Goal: Task Accomplishment & Management: Complete application form

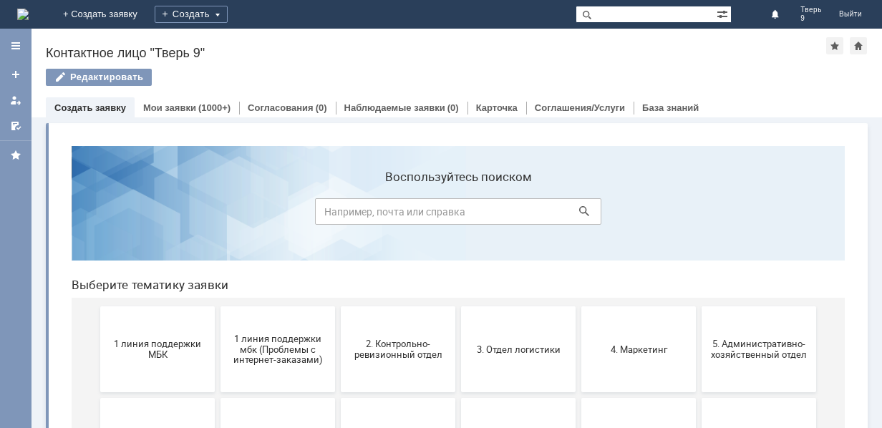
click at [228, 5] on div "Создать" at bounding box center [191, 14] width 73 height 29
click at [228, 9] on div "Создать" at bounding box center [191, 14] width 73 height 17
click at [228, 14] on div "Создать" at bounding box center [191, 14] width 73 height 17
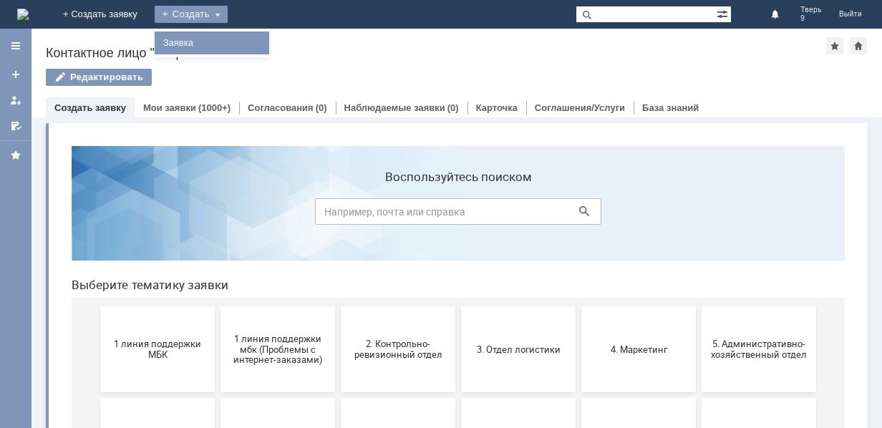
click at [266, 37] on link "Заявка" at bounding box center [212, 42] width 109 height 17
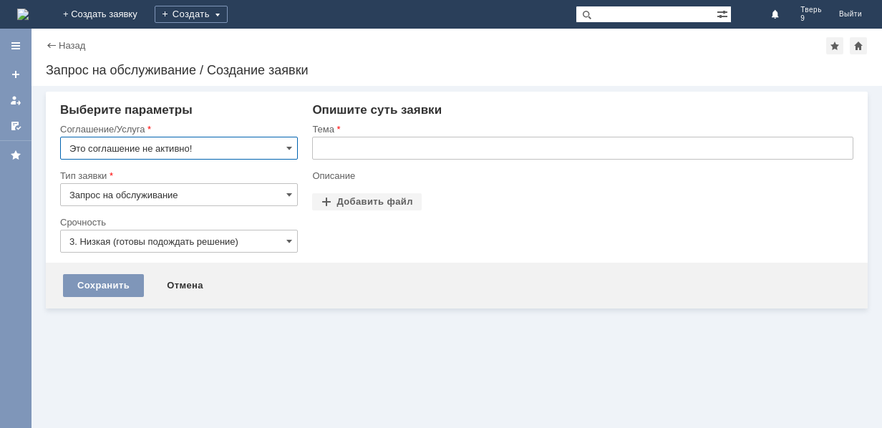
click at [208, 144] on input "Это соглашение не активно!" at bounding box center [179, 148] width 238 height 23
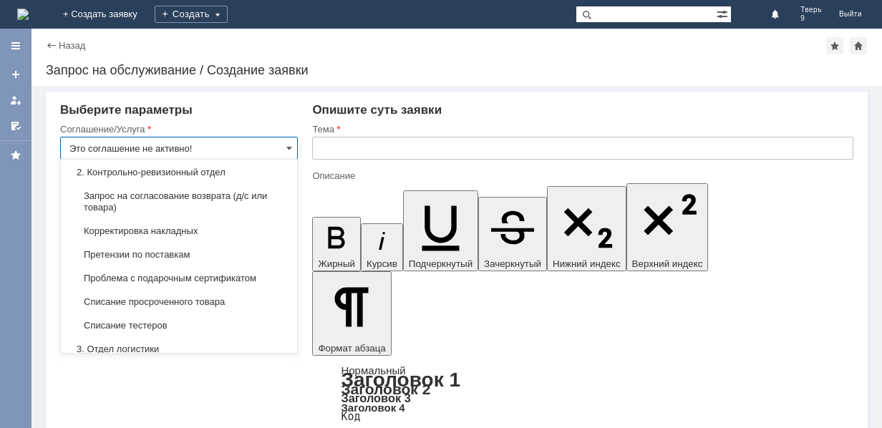
scroll to position [215, 0]
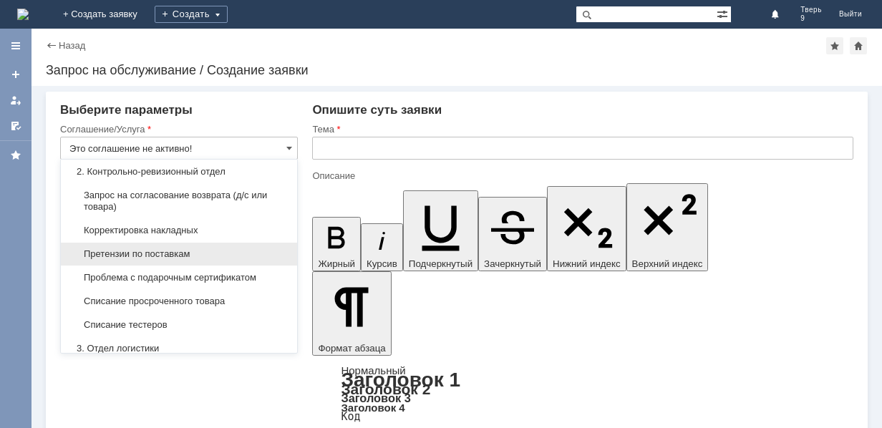
click at [253, 253] on span "Претензии по поставкам" at bounding box center [178, 253] width 219 height 11
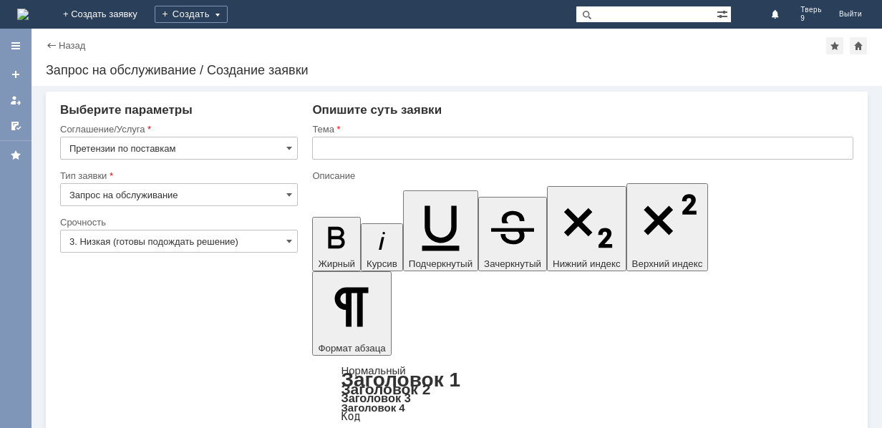
type input "Претензии по поставкам"
click at [221, 243] on input "3. Низкая (готовы подождать решение)" at bounding box center [179, 241] width 238 height 23
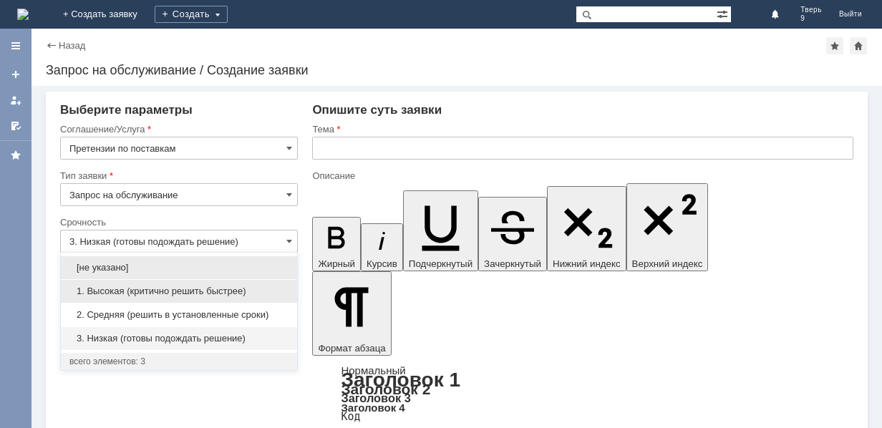
click at [207, 286] on span "1. Высокая (критично решить быстрее)" at bounding box center [178, 291] width 219 height 11
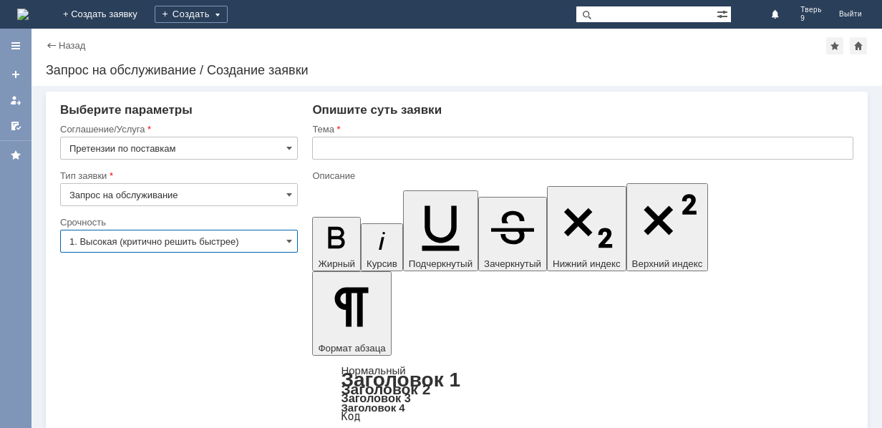
type input "1. Высокая (критично решить быстрее)"
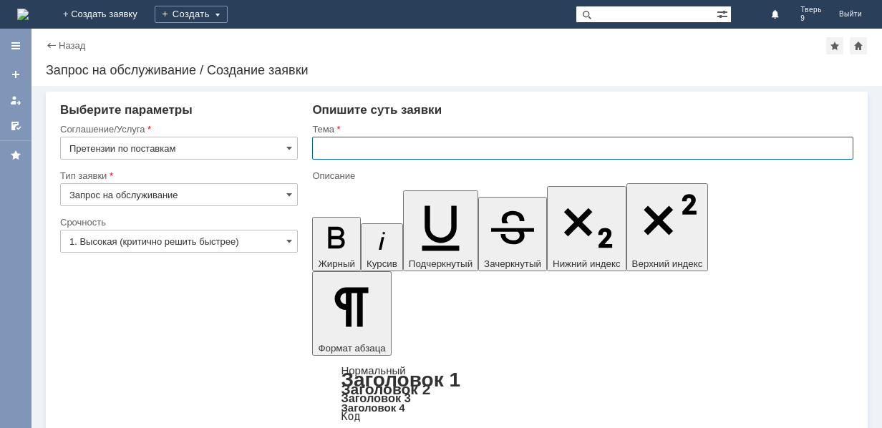
click at [422, 147] on input "text" at bounding box center [582, 148] width 541 height 23
type input "Не бьется парфюм"
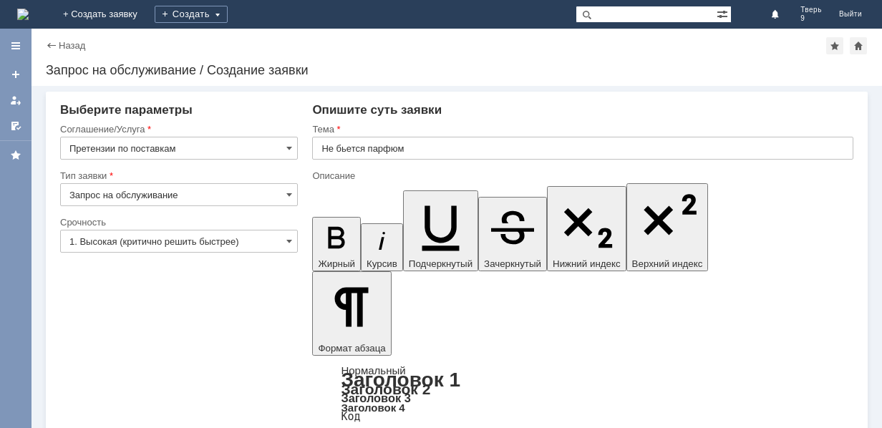
drag, startPoint x: 421, startPoint y: 3662, endPoint x: 316, endPoint y: 3655, distance: 104.8
